Goal: Information Seeking & Learning: Learn about a topic

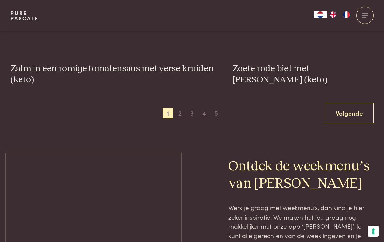
scroll to position [1203, 0]
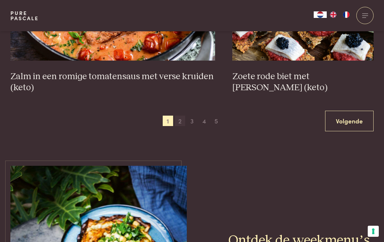
click at [183, 119] on span "2" at bounding box center [180, 121] width 10 height 10
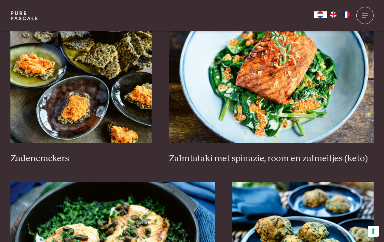
scroll to position [962, 0]
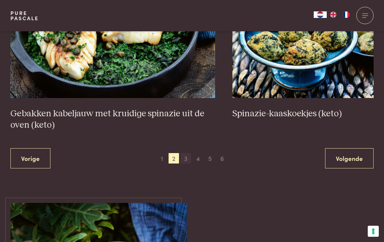
click at [187, 156] on span "3" at bounding box center [186, 158] width 10 height 10
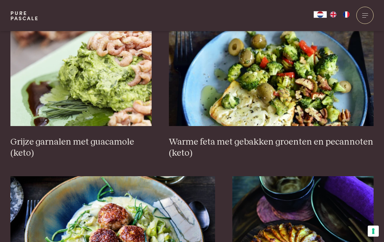
scroll to position [1014, 0]
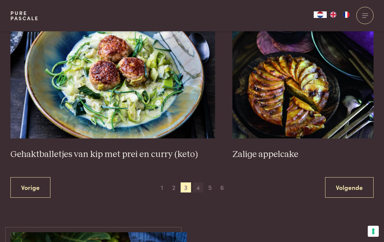
click at [201, 182] on span "4" at bounding box center [198, 187] width 10 height 10
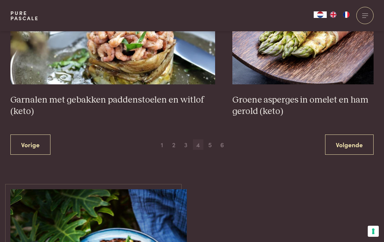
scroll to position [1190, 0]
click at [212, 140] on span "5" at bounding box center [210, 145] width 10 height 10
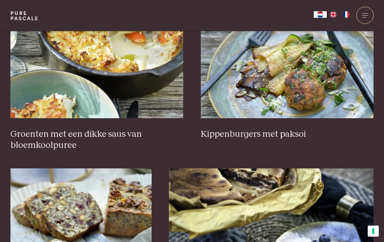
scroll to position [288, 0]
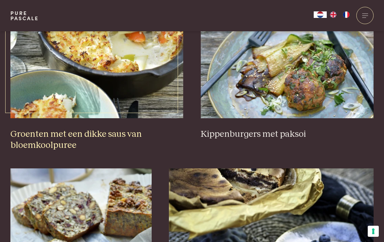
click at [125, 74] on img at bounding box center [96, 53] width 173 height 130
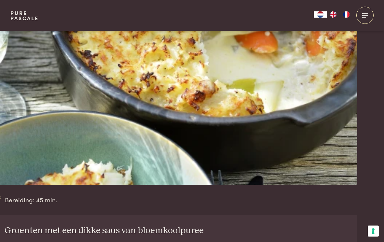
scroll to position [0, 16]
